Goal: Information Seeking & Learning: Learn about a topic

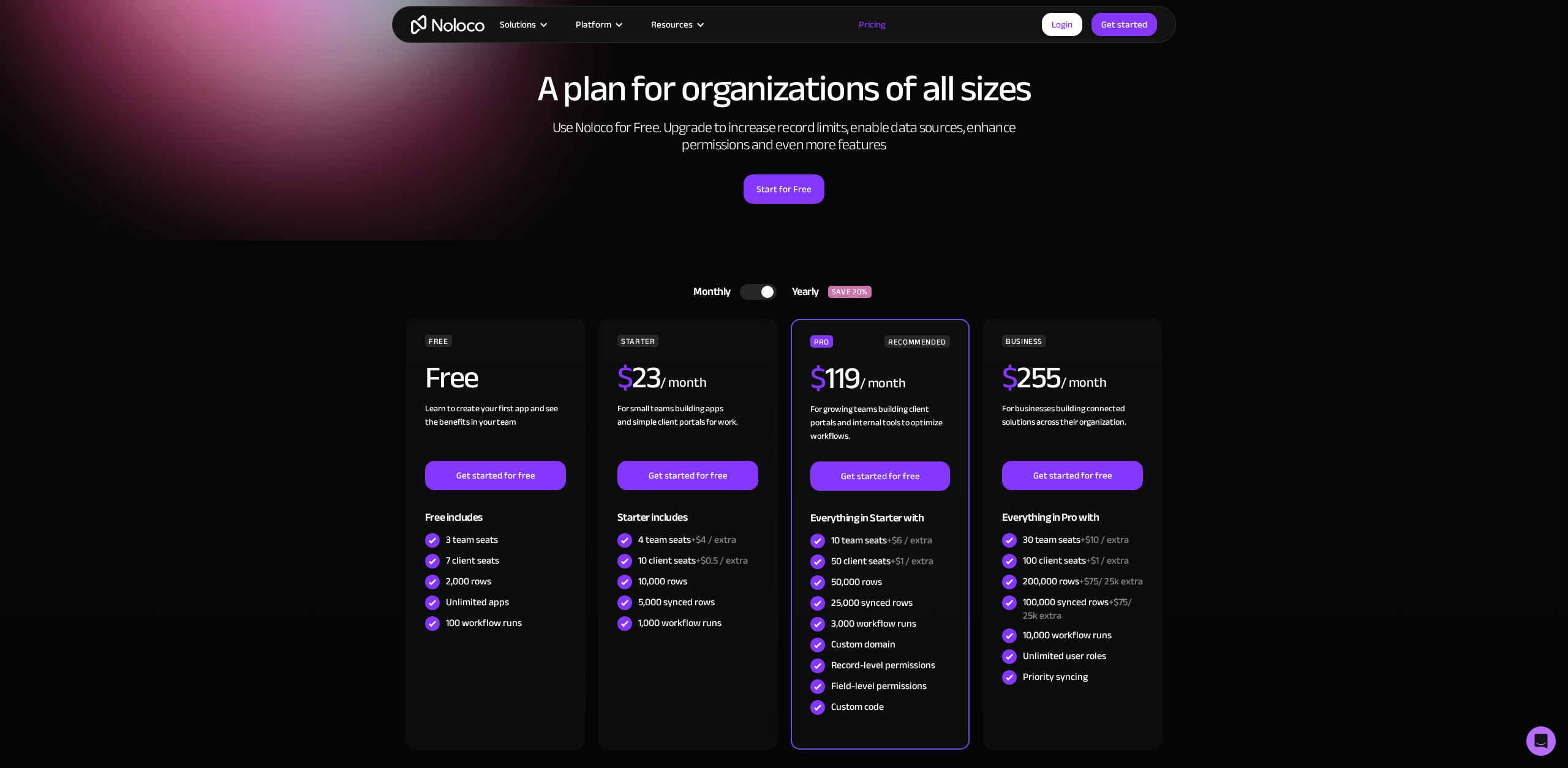
scroll to position [59, 0]
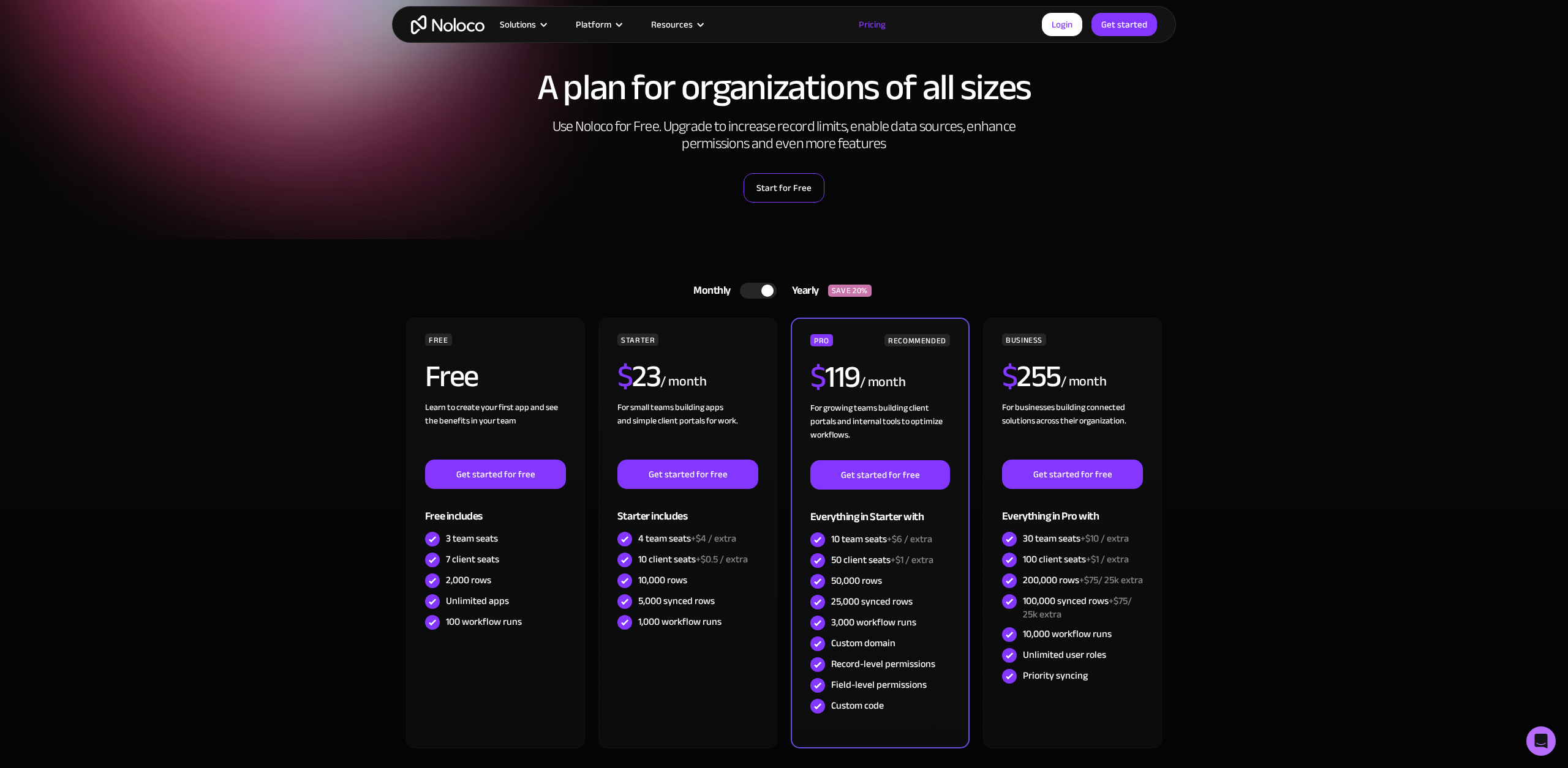
click at [774, 179] on link "Start for Free" at bounding box center [784, 188] width 81 height 29
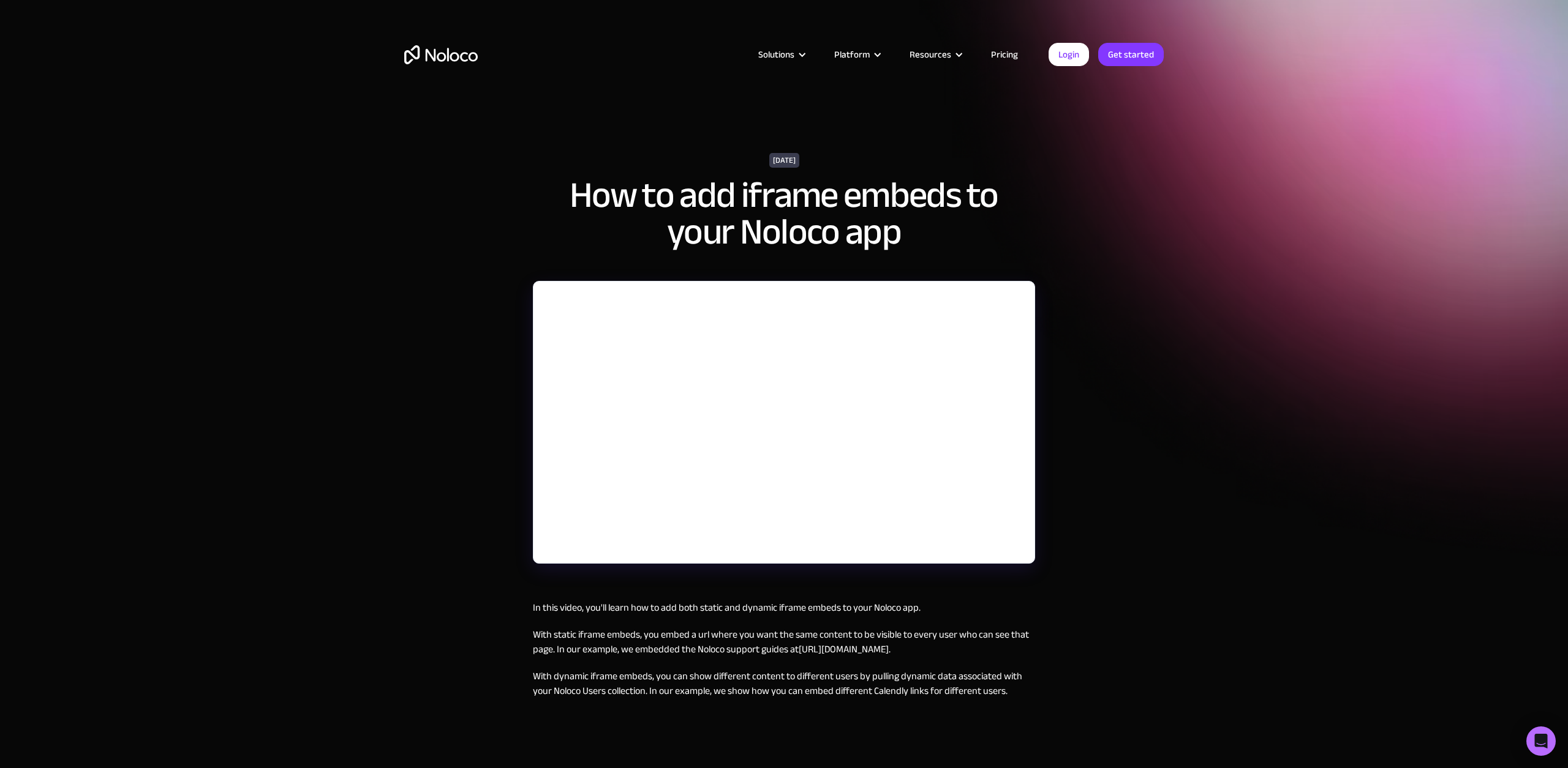
scroll to position [1, 0]
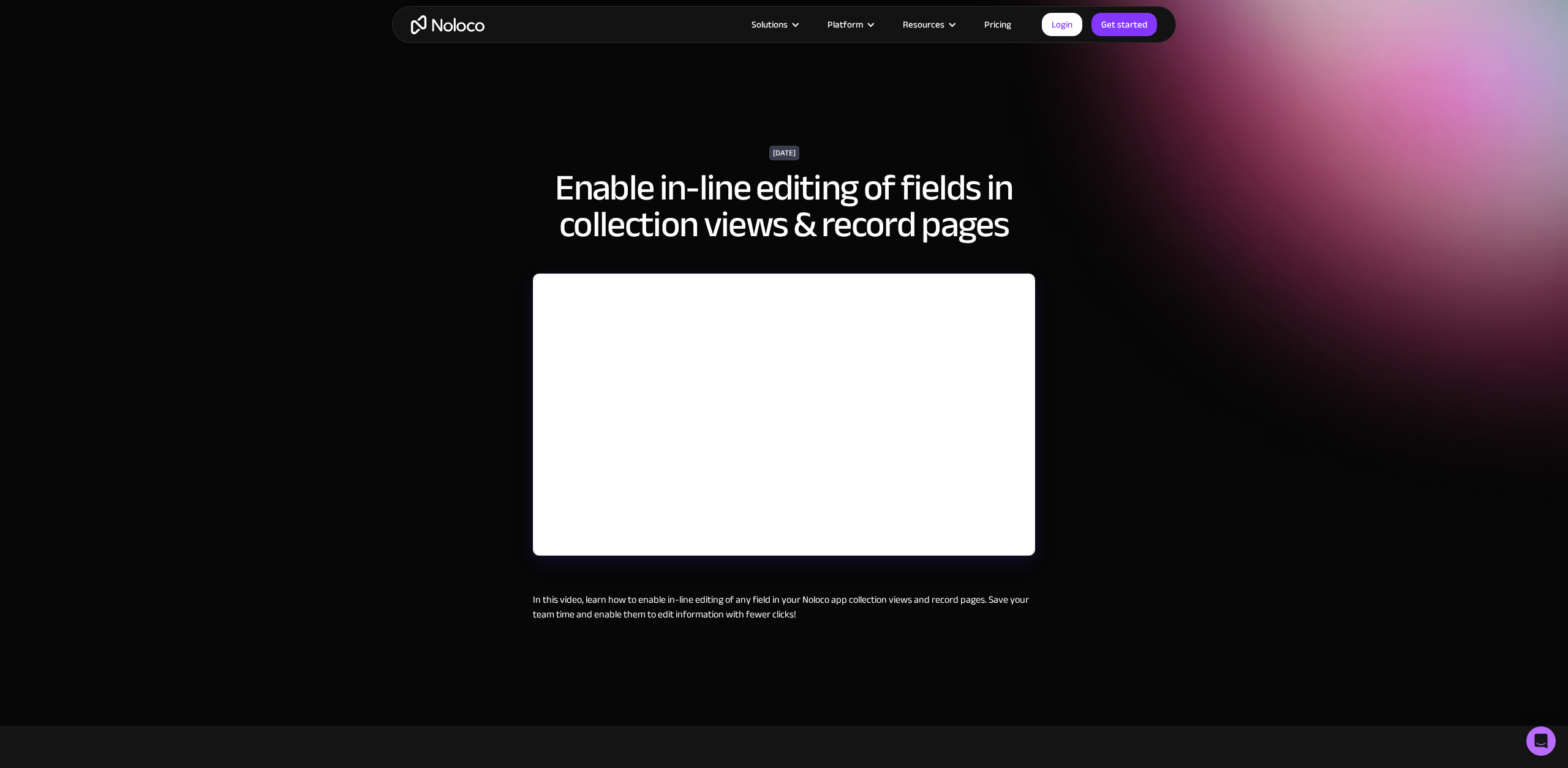
scroll to position [8, 1]
